Goal: Task Accomplishment & Management: Use online tool/utility

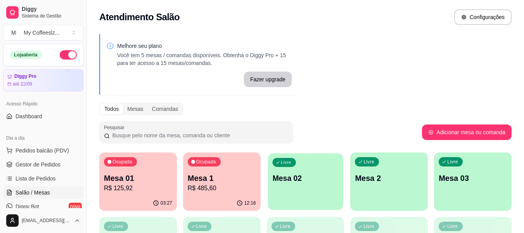
click at [314, 167] on div "Livre Mesa 02" at bounding box center [305, 176] width 75 height 47
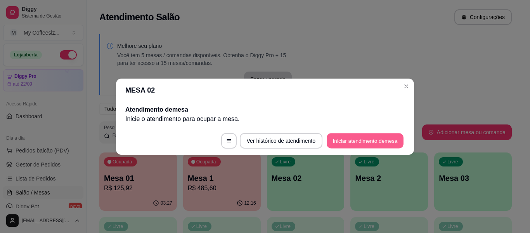
click at [384, 138] on button "Iniciar atendimento de mesa" at bounding box center [365, 140] width 77 height 15
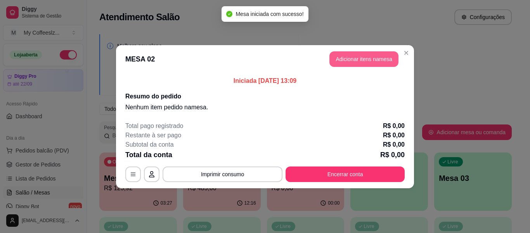
click at [353, 57] on button "Adicionar itens na mesa" at bounding box center [364, 59] width 69 height 16
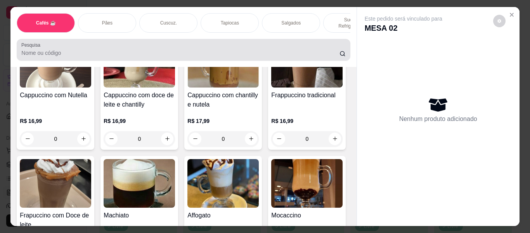
scroll to position [815, 0]
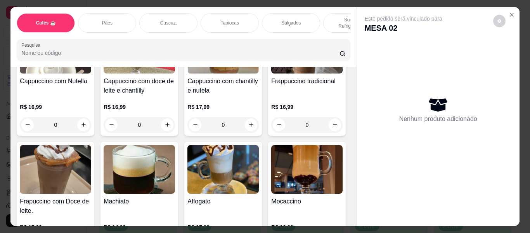
click at [333, 13] on div "Sucos e Refrigerantes" at bounding box center [352, 22] width 58 height 19
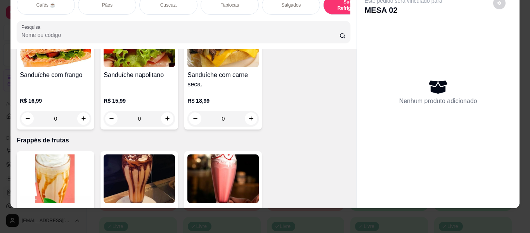
scroll to position [3931, 0]
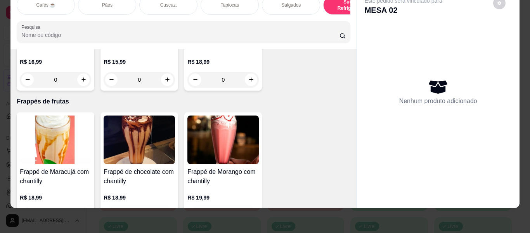
type input "1"
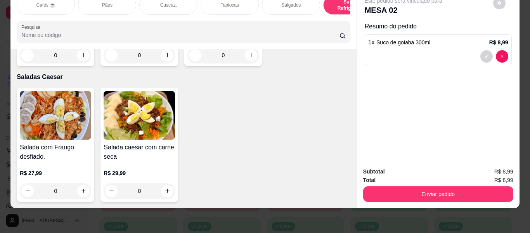
scroll to position [5173, 0]
type input "1"
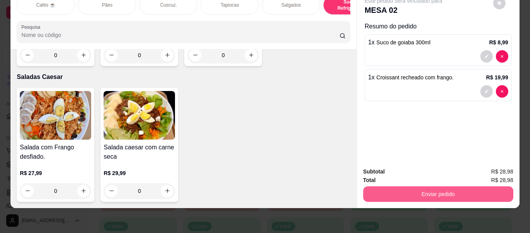
click at [399, 188] on button "Enviar pedido" at bounding box center [438, 194] width 150 height 16
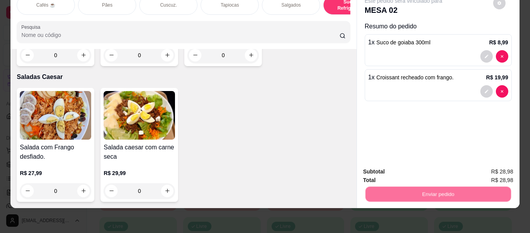
click at [391, 169] on button "Não registrar e enviar pedido" at bounding box center [412, 168] width 78 height 14
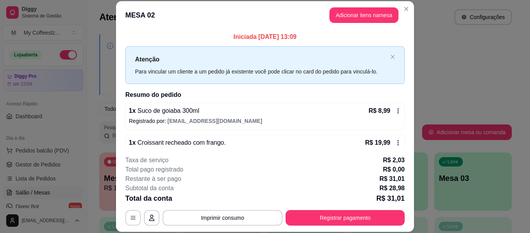
scroll to position [24, 0]
